Goal: Information Seeking & Learning: Find specific fact

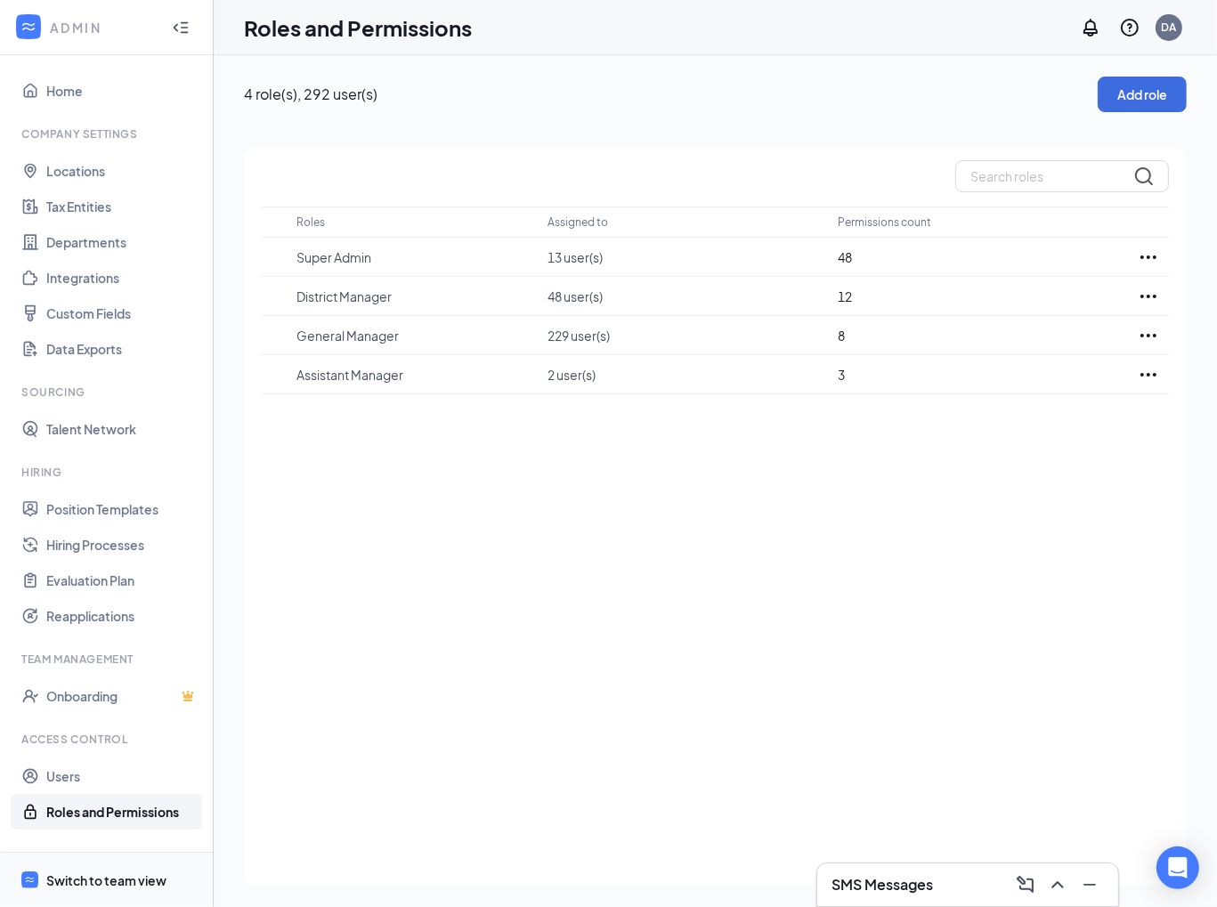
click at [96, 879] on div "Switch to team view" at bounding box center [106, 880] width 120 height 18
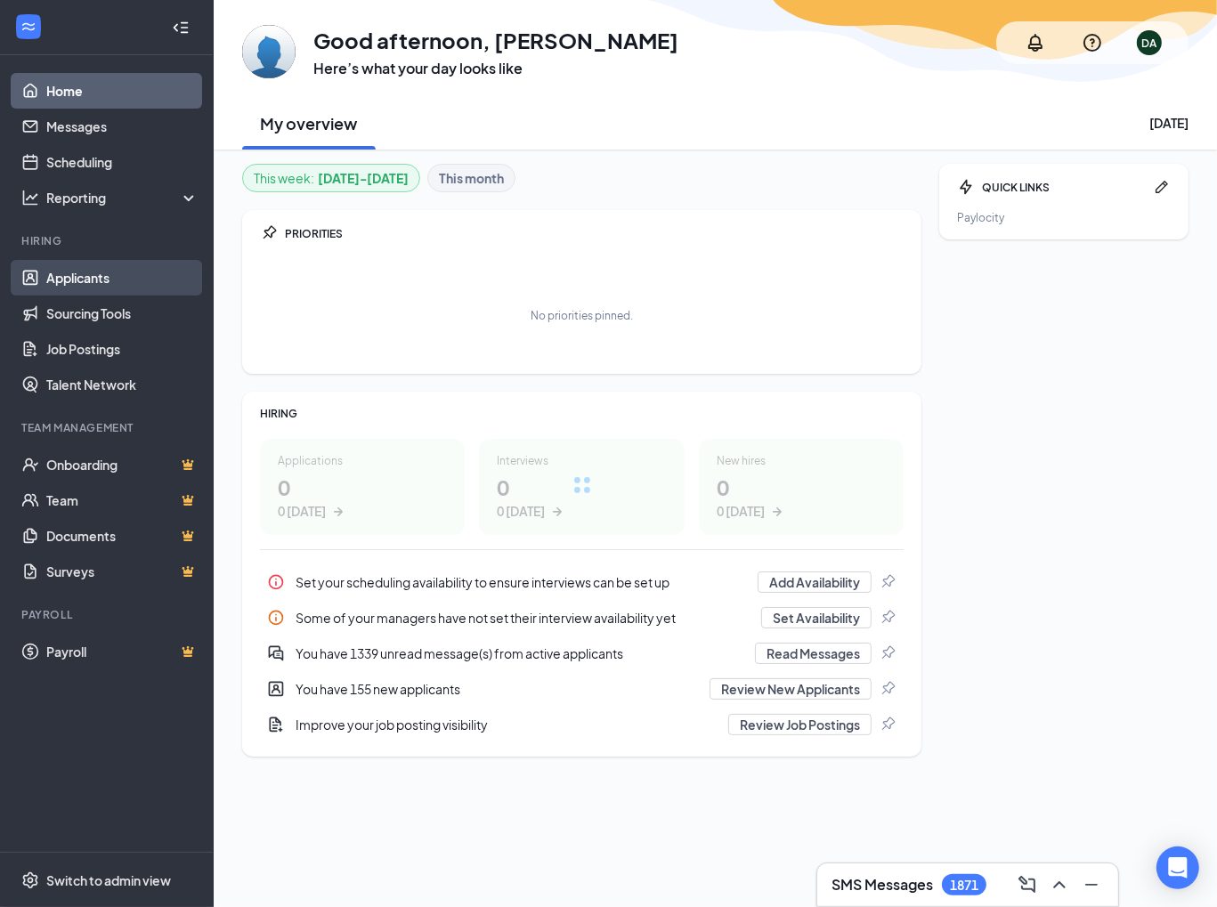
click at [69, 275] on link "Applicants" at bounding box center [122, 278] width 152 height 36
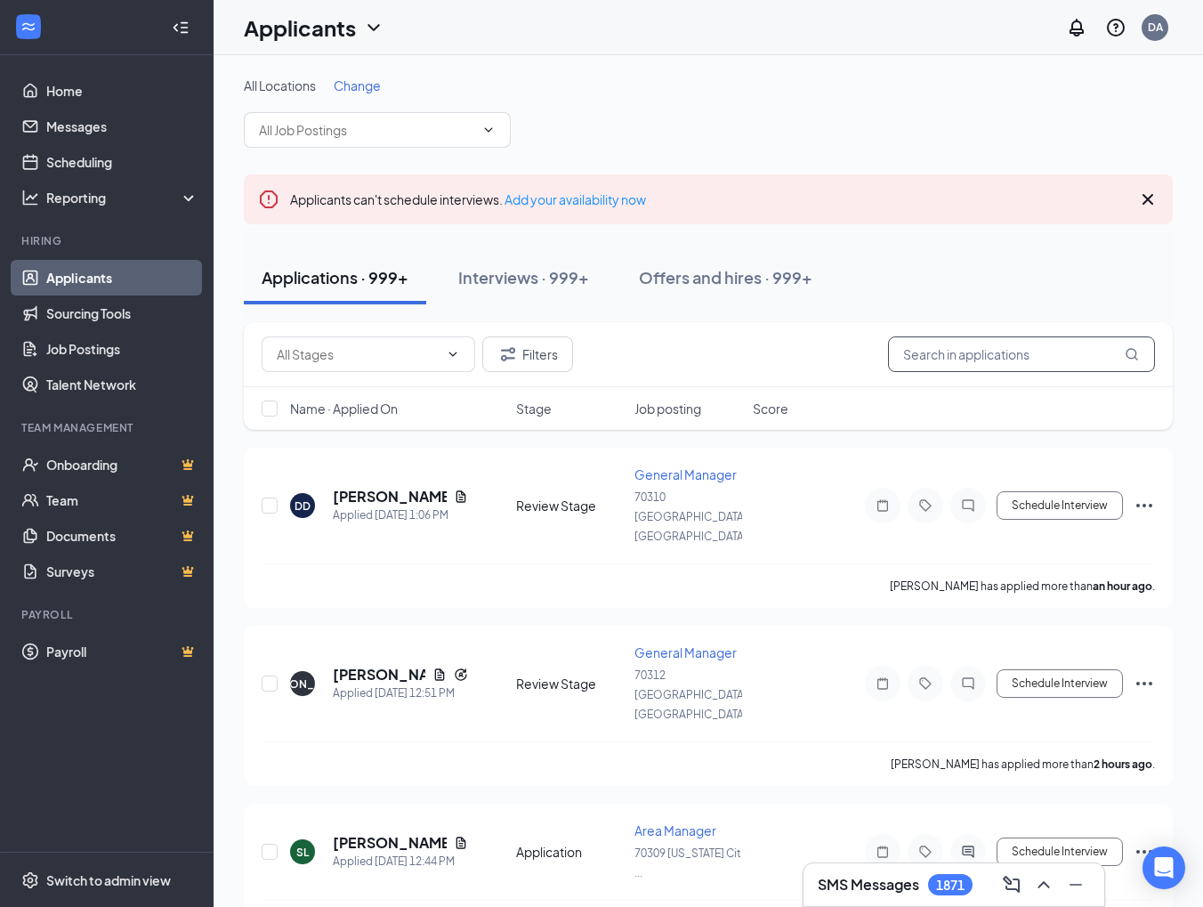
click at [963, 362] on input "text" at bounding box center [1021, 354] width 267 height 36
click at [967, 356] on input "text" at bounding box center [1021, 354] width 267 height 36
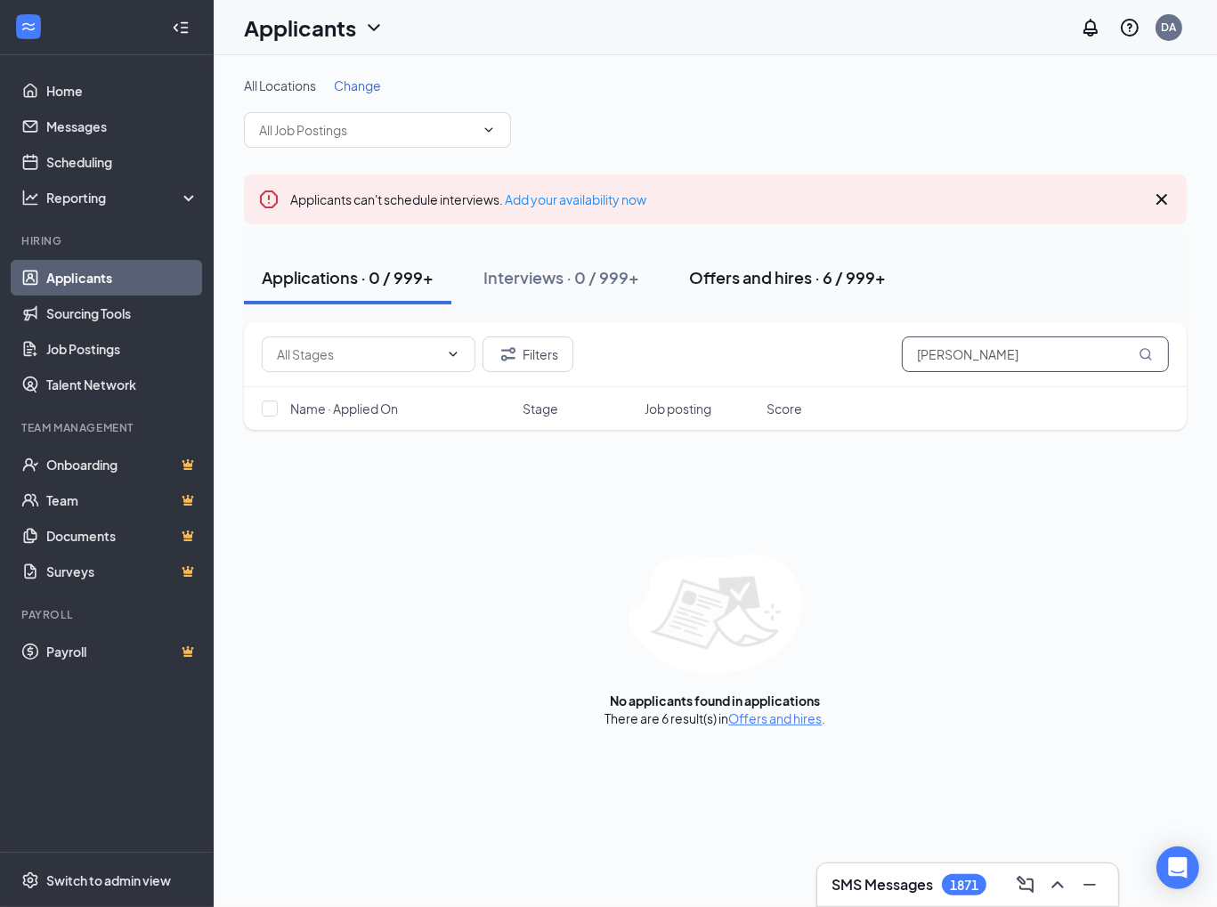
type input "[PERSON_NAME]"
click at [783, 291] on button "Offers and hires · 6 / 999+" at bounding box center [787, 277] width 232 height 53
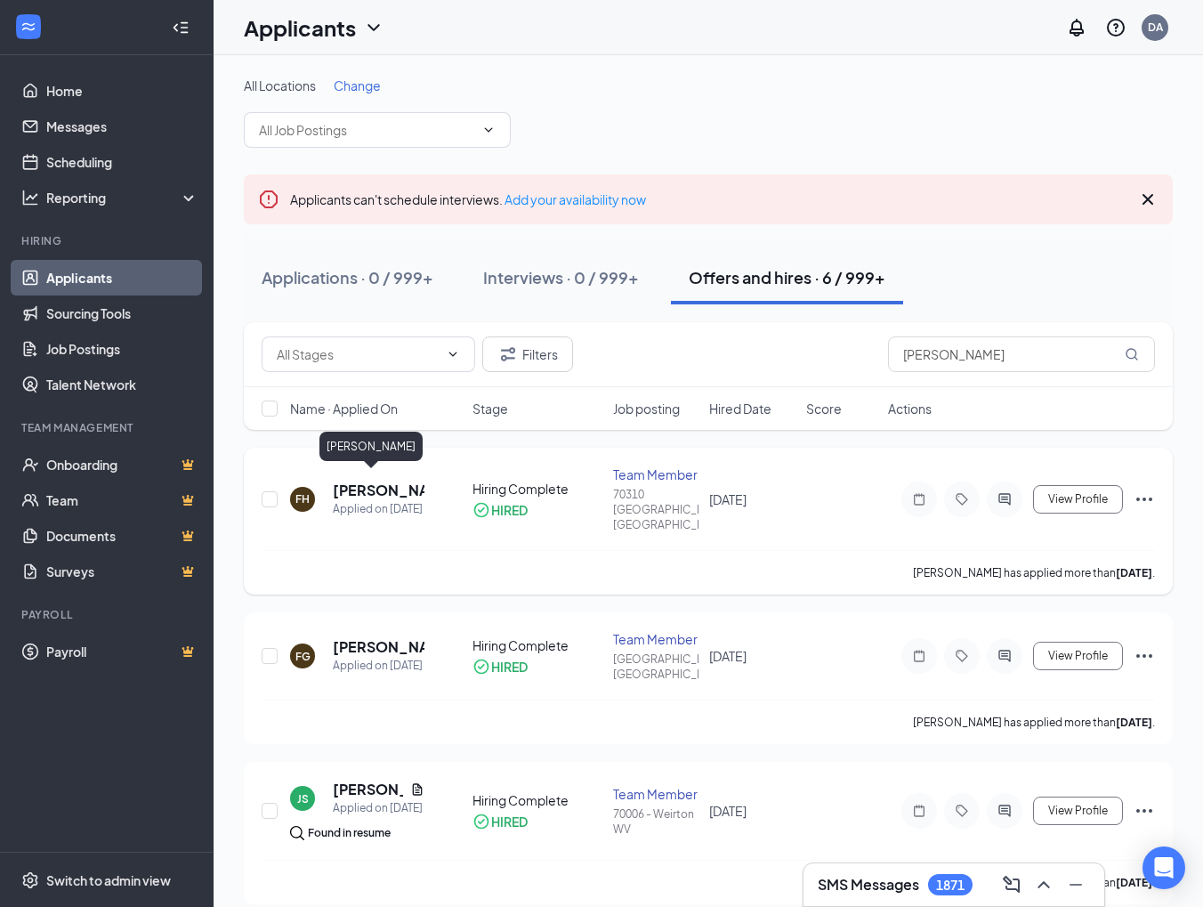
click at [360, 481] on h5 "[PERSON_NAME]" at bounding box center [379, 491] width 92 height 20
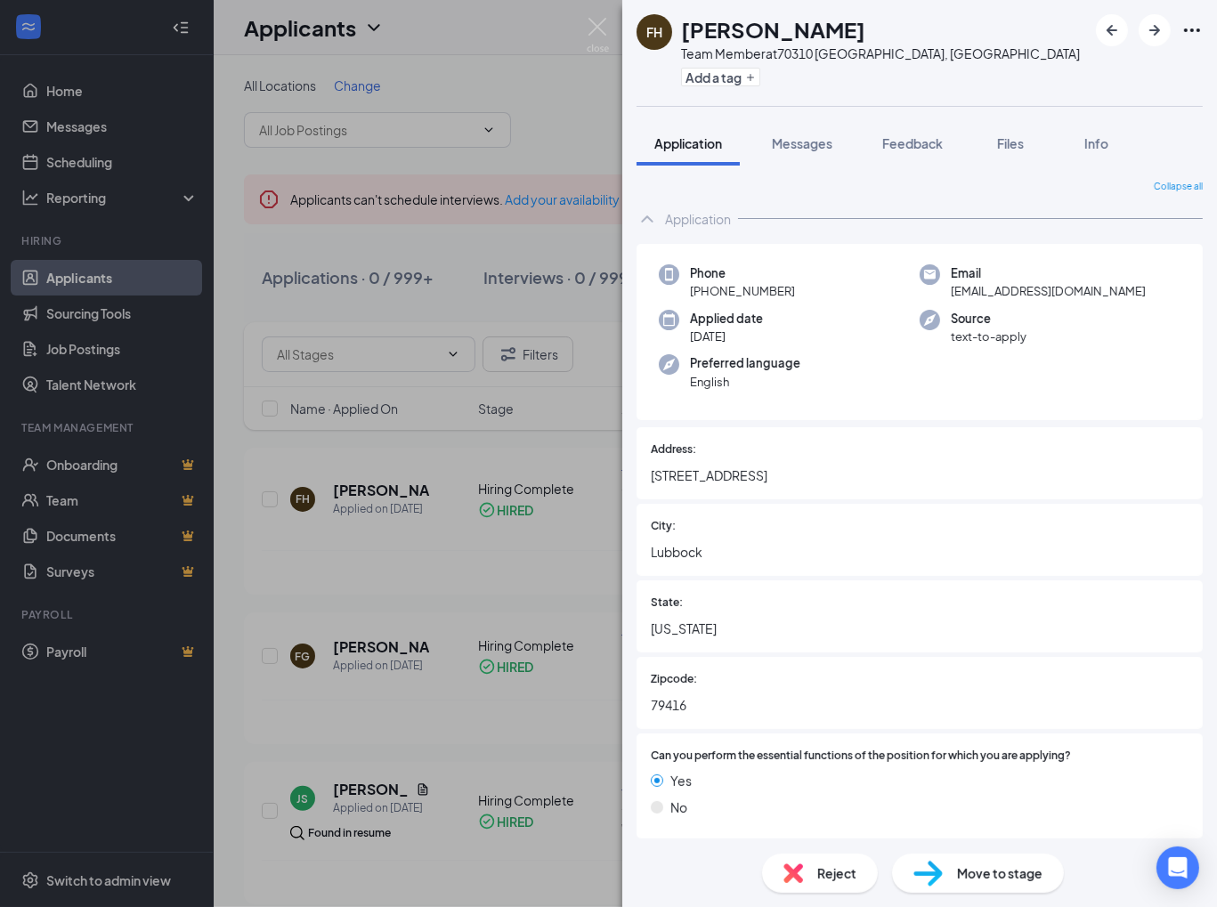
drag, startPoint x: 490, startPoint y: 698, endPoint x: 330, endPoint y: 648, distance: 167.8
click at [490, 698] on div "FH [PERSON_NAME] Team Member at [GEOGRAPHIC_DATA] Add a tag Application Message…" at bounding box center [608, 453] width 1217 height 907
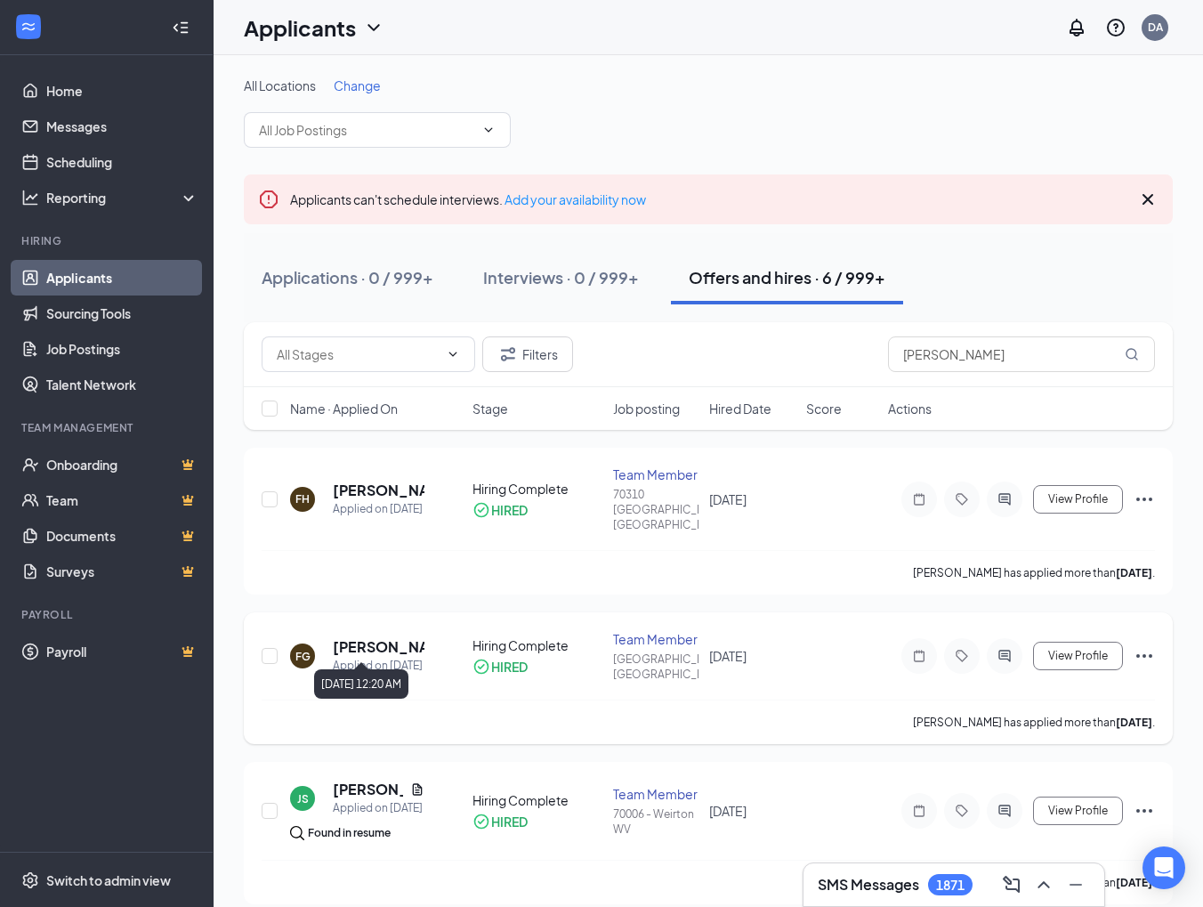
click at [362, 657] on div "Applied on [DATE]" at bounding box center [379, 666] width 92 height 18
click at [372, 637] on h5 "[PERSON_NAME]" at bounding box center [379, 647] width 92 height 20
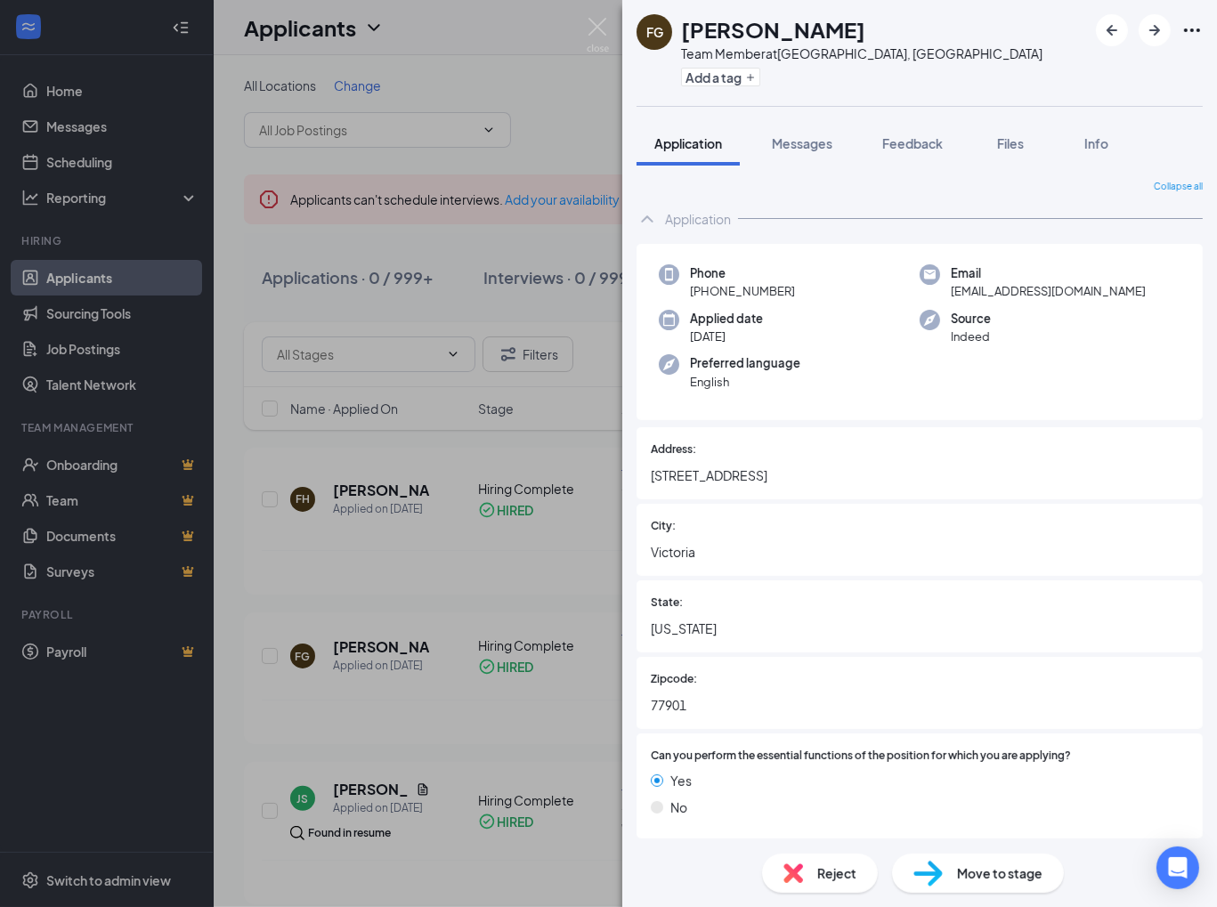
click at [588, 82] on div "FG [PERSON_NAME] Team Member at [GEOGRAPHIC_DATA], [GEOGRAPHIC_DATA] Add a tag …" at bounding box center [608, 453] width 1217 height 907
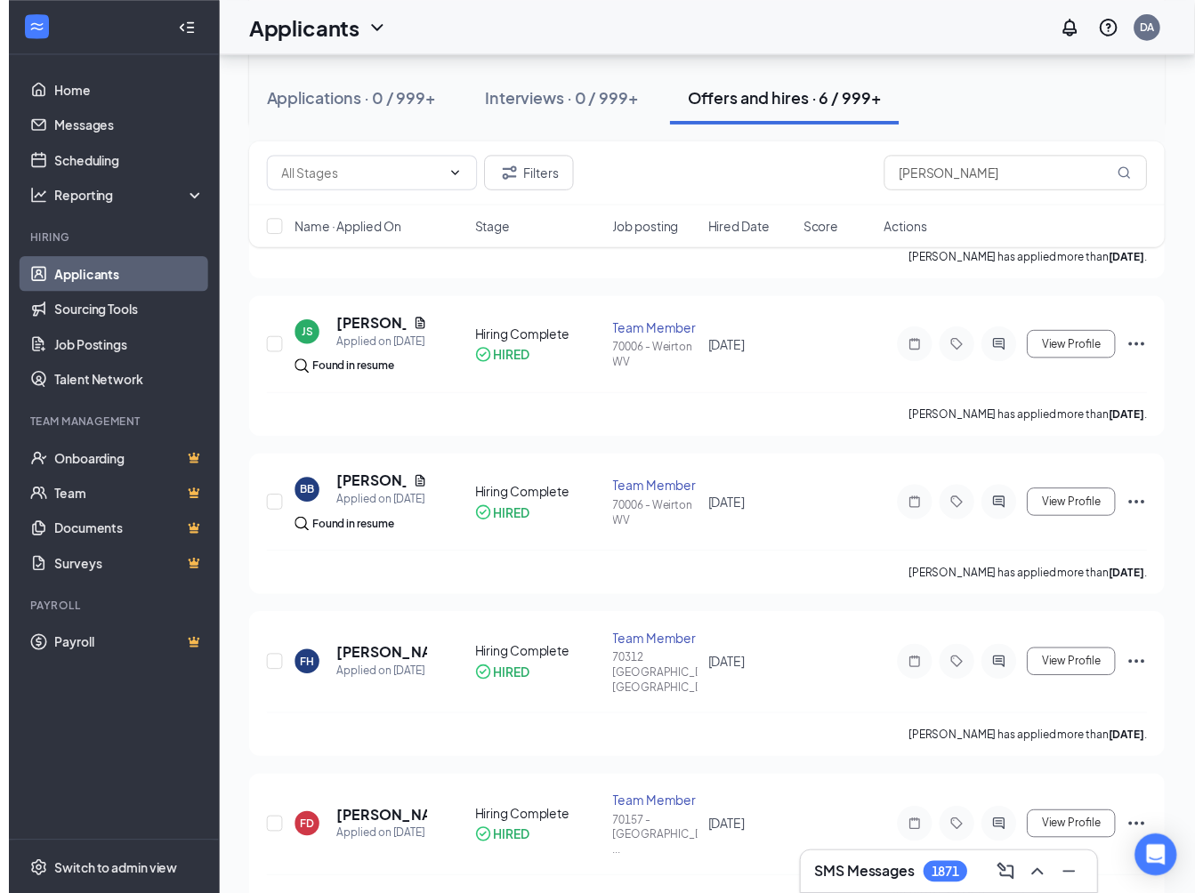
scroll to position [465, 0]
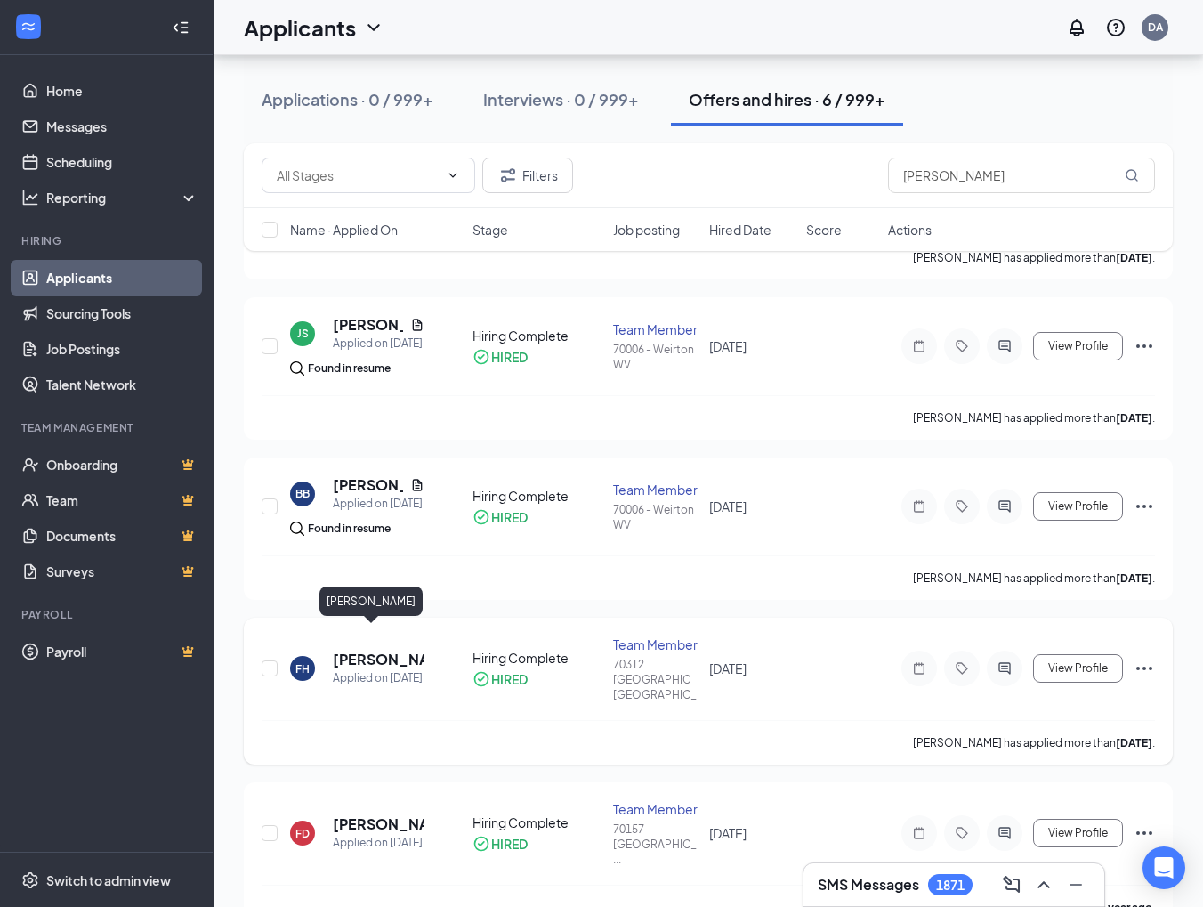
click at [376, 650] on h5 "[PERSON_NAME]" at bounding box center [379, 660] width 92 height 20
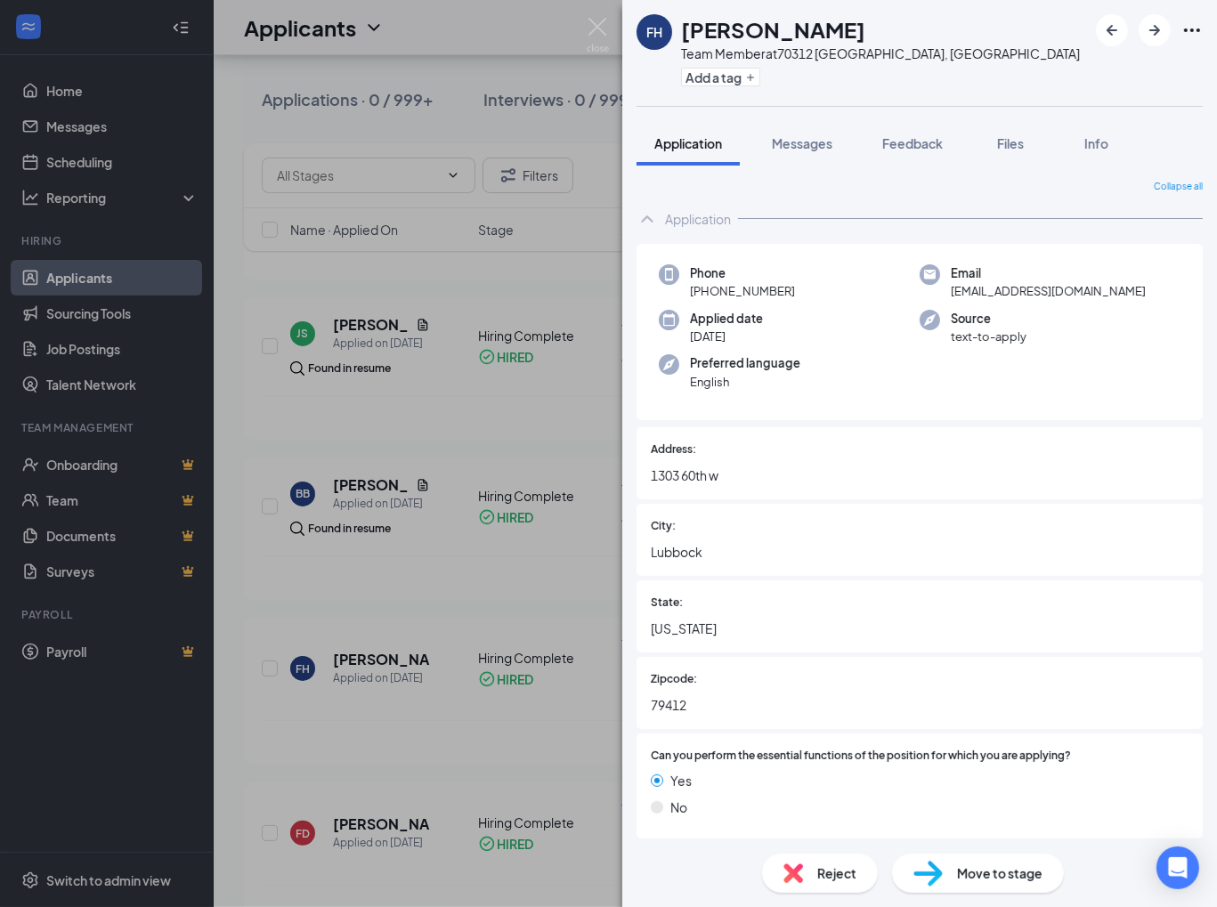
click at [489, 761] on div "FH [PERSON_NAME] Team Member at 70312 [GEOGRAPHIC_DATA], [GEOGRAPHIC_DATA] Add …" at bounding box center [608, 453] width 1217 height 907
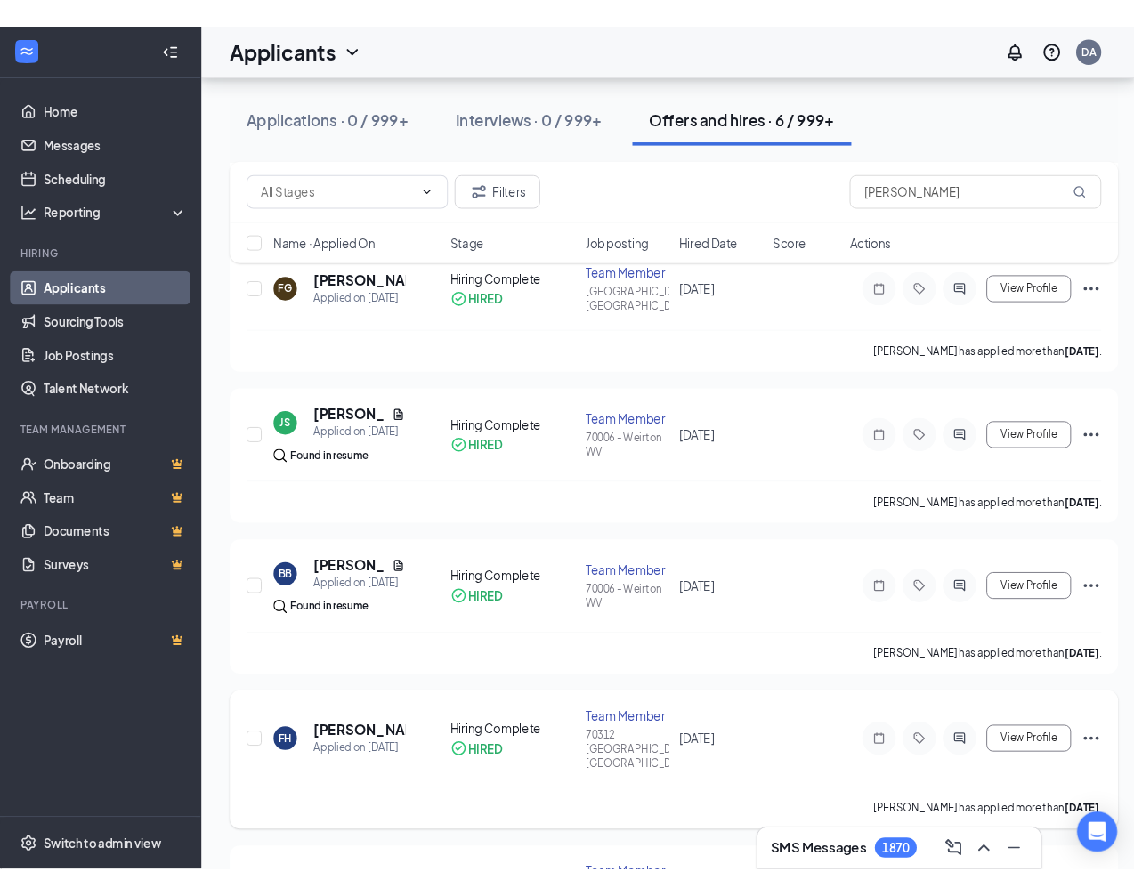
scroll to position [300, 0]
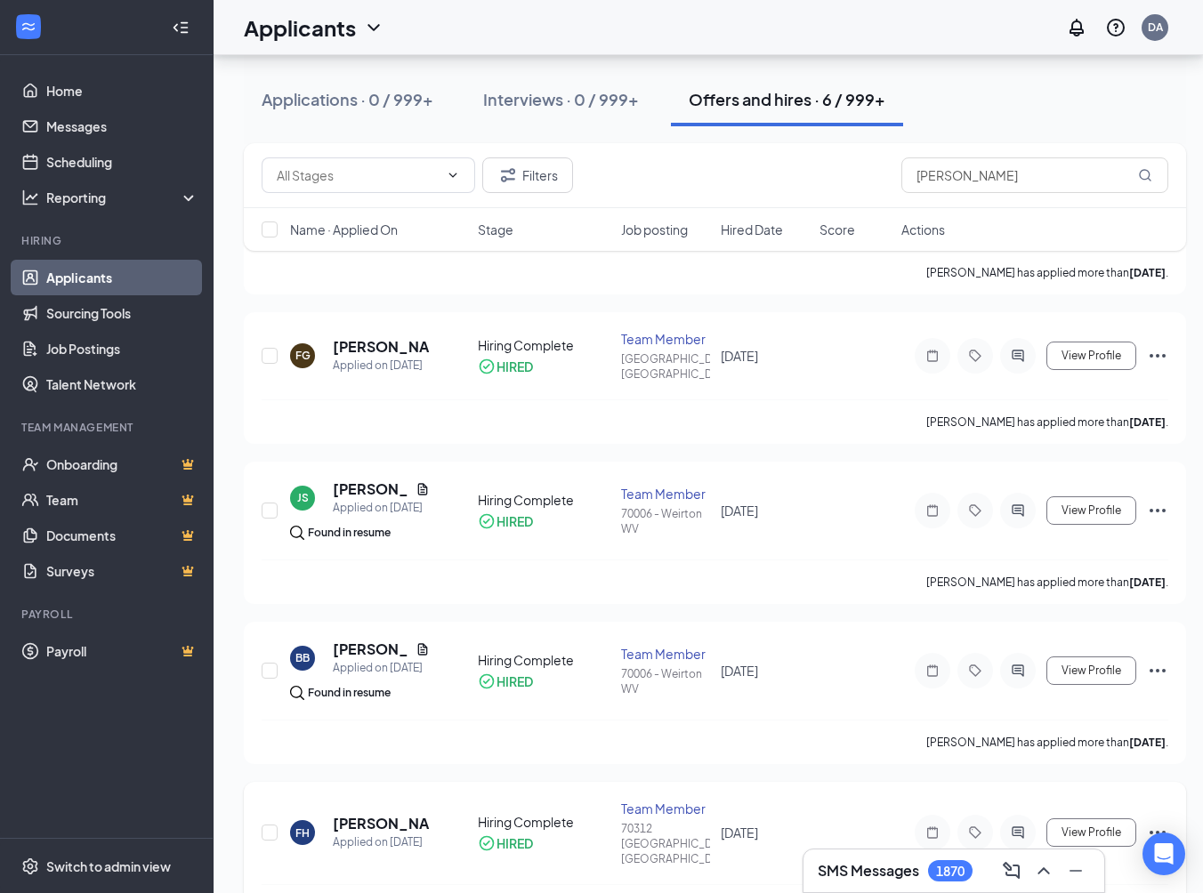
click at [379, 782] on div "FH [PERSON_NAME] Applied on [DATE] Hiring Complete HIRED Team Member 70312 [GEO…" at bounding box center [715, 855] width 942 height 147
click at [387, 814] on h5 "[PERSON_NAME]" at bounding box center [381, 824] width 97 height 20
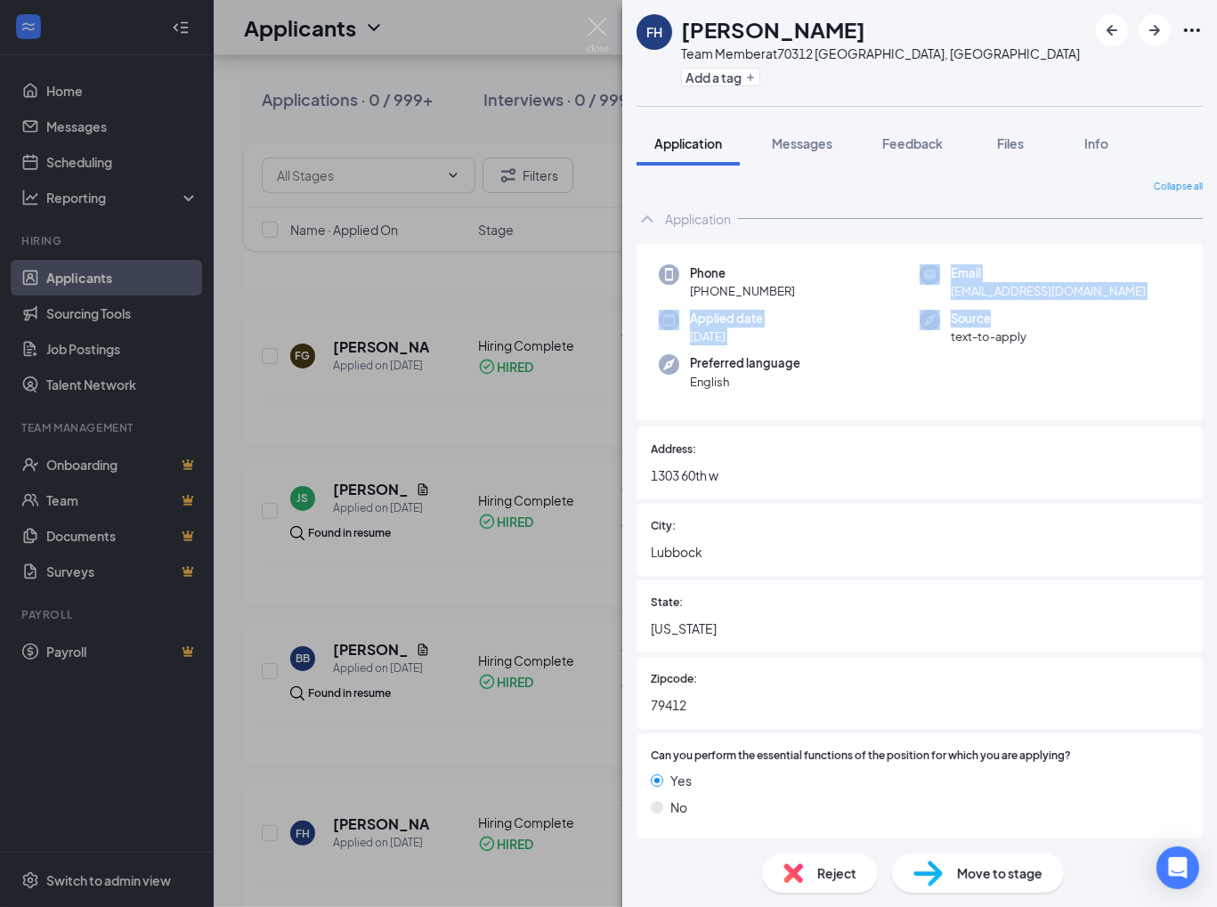
drag, startPoint x: 918, startPoint y: 286, endPoint x: 1114, endPoint y: 312, distance: 197.6
click at [1114, 312] on div "Phone [PHONE_NUMBER] Email [EMAIL_ADDRESS][DOMAIN_NAME] Applied date [DATE] Sou…" at bounding box center [919, 332] width 566 height 177
drag, startPoint x: 1114, startPoint y: 312, endPoint x: 1068, endPoint y: 361, distance: 67.4
click at [1068, 361] on div "Phone [PHONE_NUMBER] Email [EMAIL_ADDRESS][DOMAIN_NAME] Applied date [DATE] Sou…" at bounding box center [919, 332] width 566 height 177
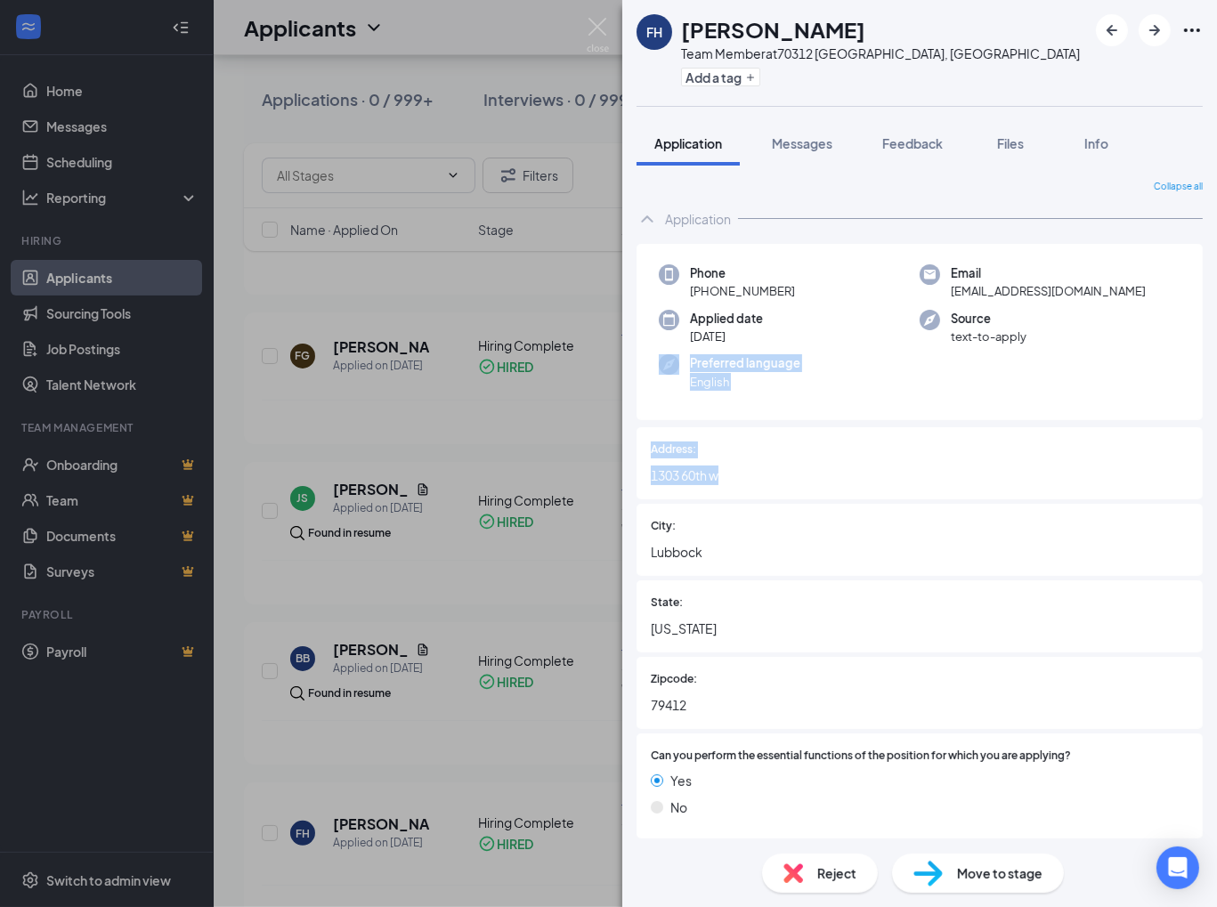
drag, startPoint x: 427, startPoint y: 417, endPoint x: 930, endPoint y: 465, distance: 505.1
click at [930, 465] on div "FH [PERSON_NAME] Team Member at 70312 [GEOGRAPHIC_DATA], [GEOGRAPHIC_DATA] Add …" at bounding box center [608, 453] width 1217 height 907
click at [929, 380] on div "Phone [PHONE_NUMBER] Email [EMAIL_ADDRESS][DOMAIN_NAME] Applied date [DATE] Sou…" at bounding box center [919, 332] width 566 height 177
drag, startPoint x: 942, startPoint y: 287, endPoint x: 1115, endPoint y: 301, distance: 173.2
click at [1115, 301] on div "Phone [PHONE_NUMBER] Email [EMAIL_ADDRESS][DOMAIN_NAME] Applied date [DATE] Sou…" at bounding box center [919, 332] width 566 height 177
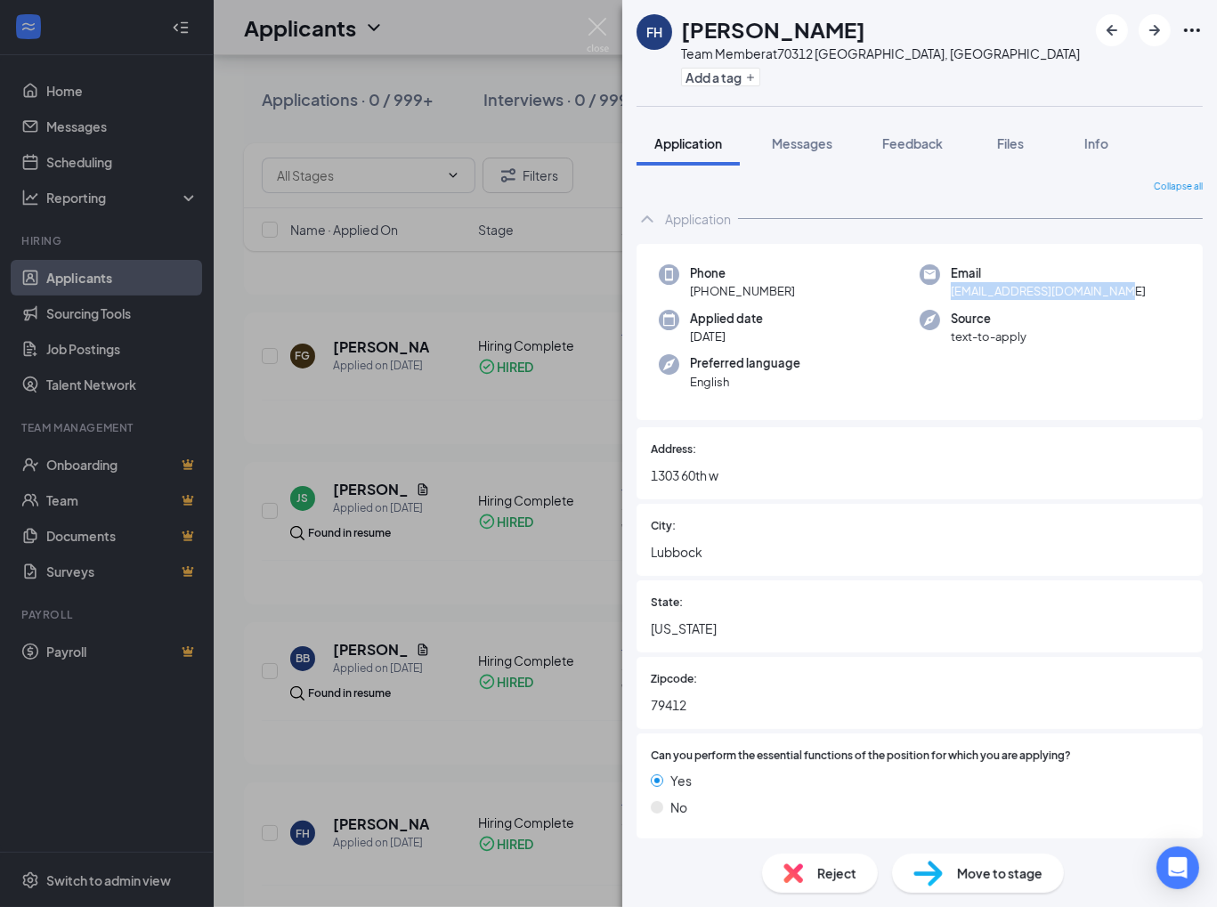
drag, startPoint x: 1115, startPoint y: 301, endPoint x: 1079, endPoint y: 295, distance: 37.0
copy span "[EMAIL_ADDRESS][DOMAIN_NAME]"
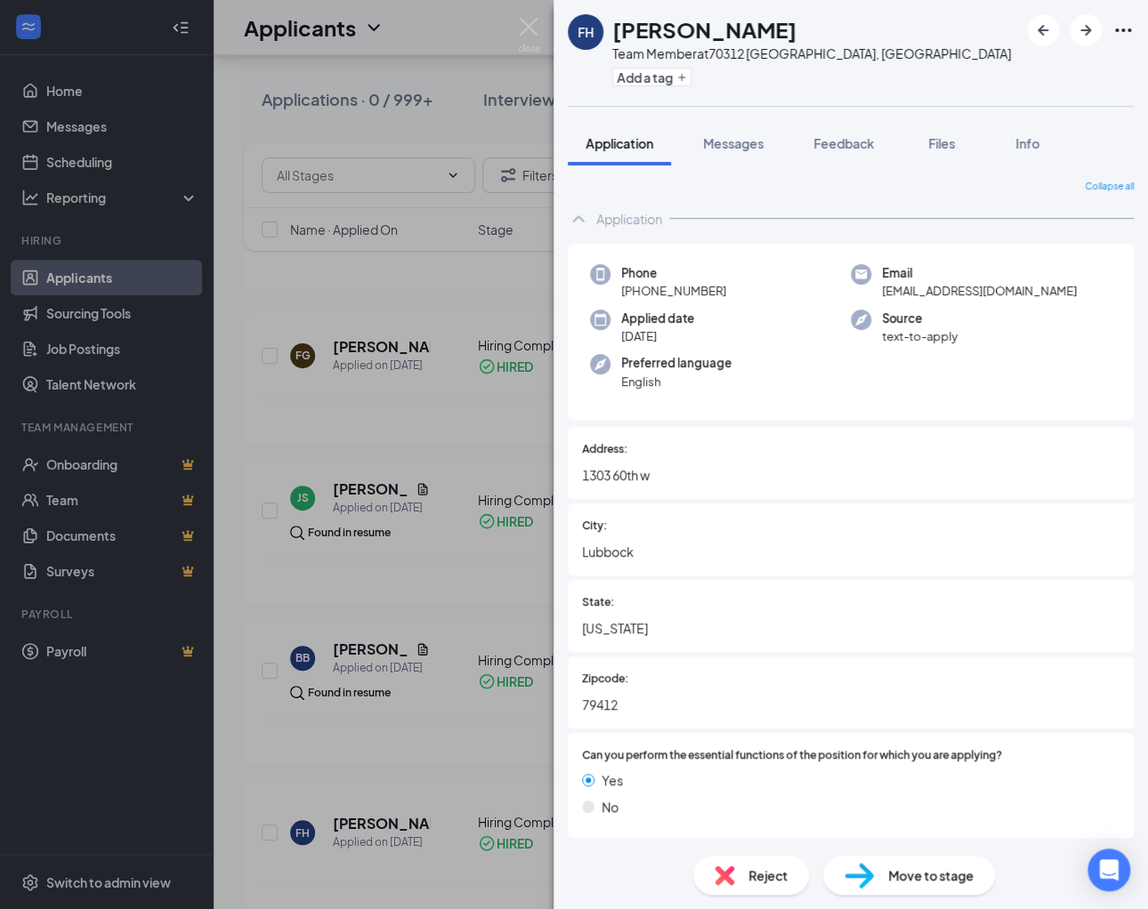
click at [285, 761] on div "FH [PERSON_NAME] Team Member at 70312 [GEOGRAPHIC_DATA], [GEOGRAPHIC_DATA] Add …" at bounding box center [574, 454] width 1148 height 909
click at [535, 23] on img at bounding box center [529, 35] width 22 height 35
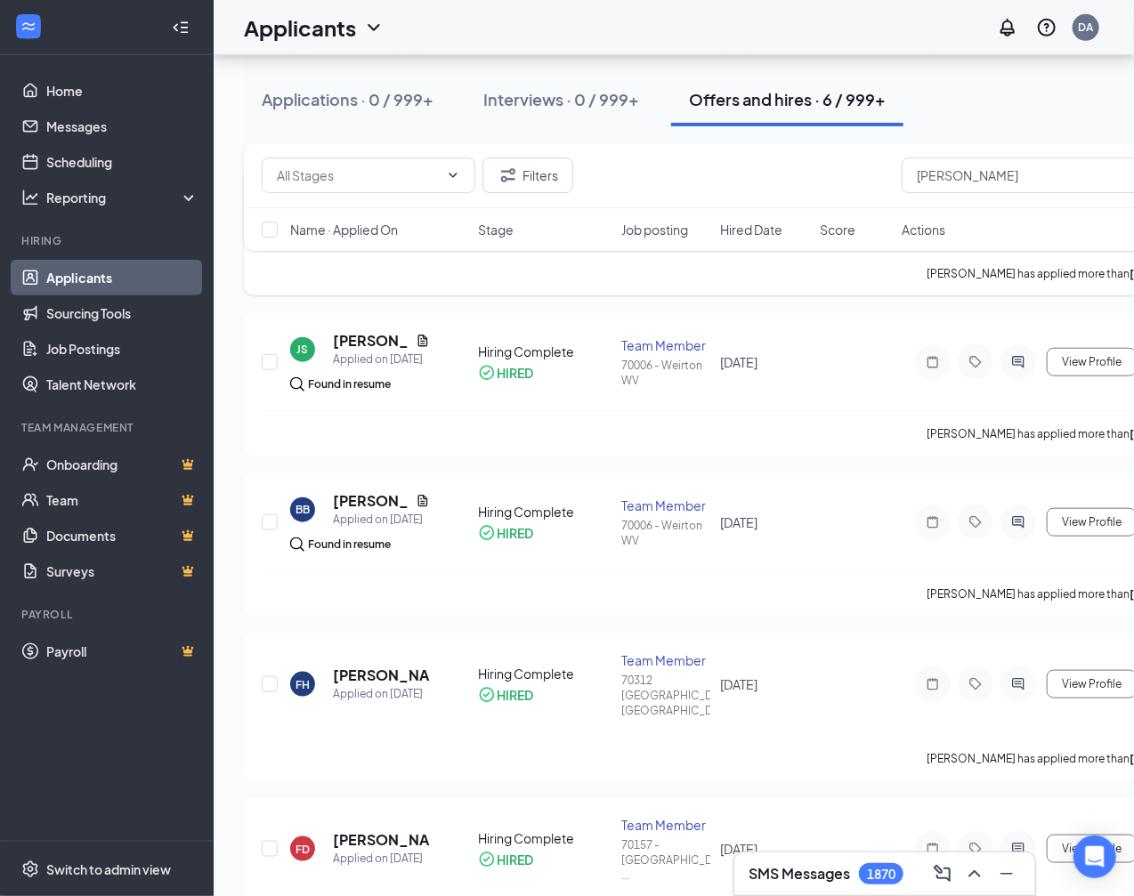
scroll to position [489, 0]
